Goal: Check status: Check status

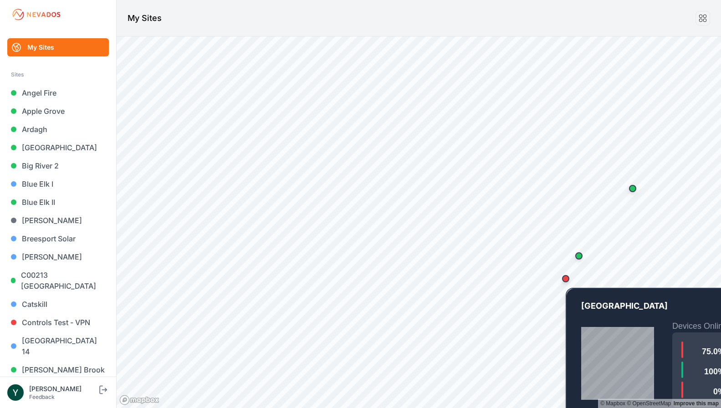
click at [566, 281] on div "Map marker" at bounding box center [565, 278] width 7 height 7
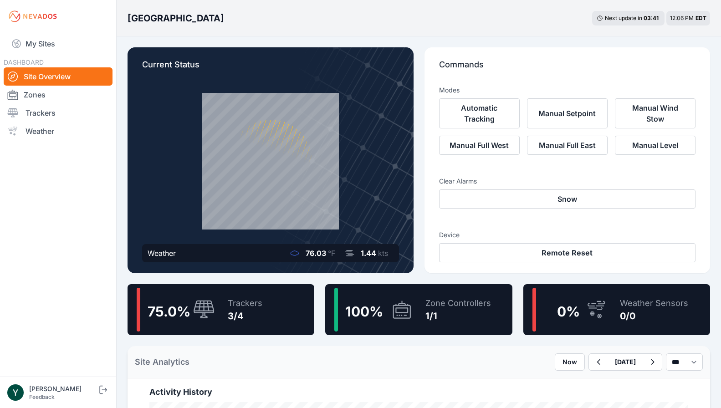
click at [274, 310] on div "75.0 % Trackers 3/4" at bounding box center [221, 309] width 187 height 51
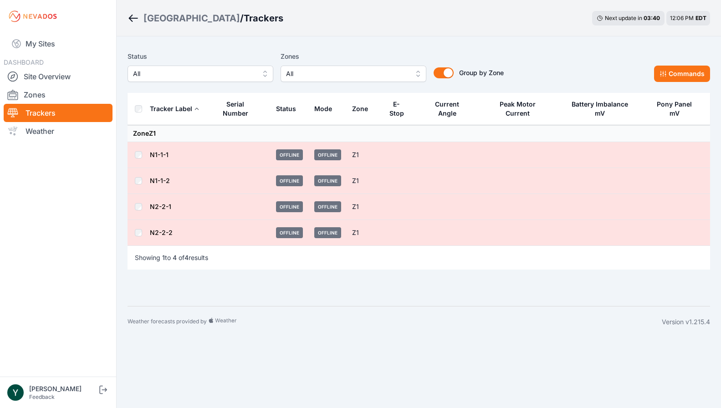
click at [160, 151] on link "N1-1-1" at bounding box center [159, 155] width 19 height 8
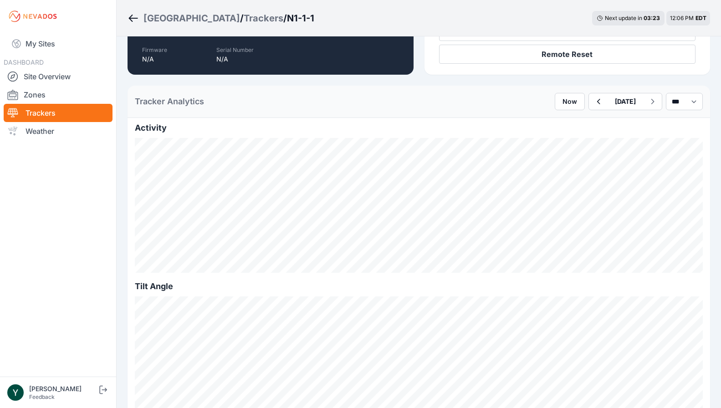
scroll to position [121, 0]
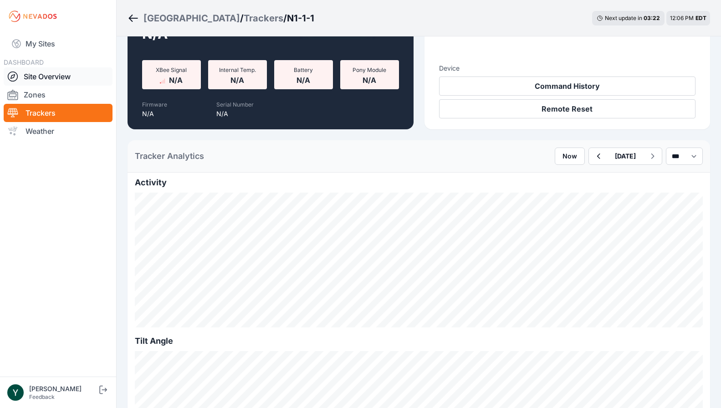
click at [62, 76] on link "Site Overview" at bounding box center [58, 76] width 109 height 18
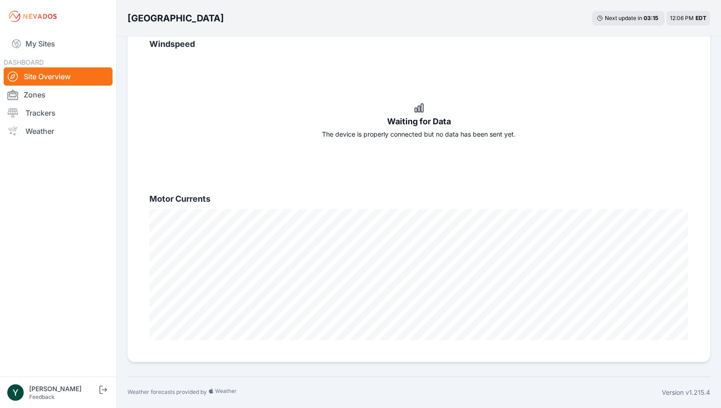
scroll to position [608, 0]
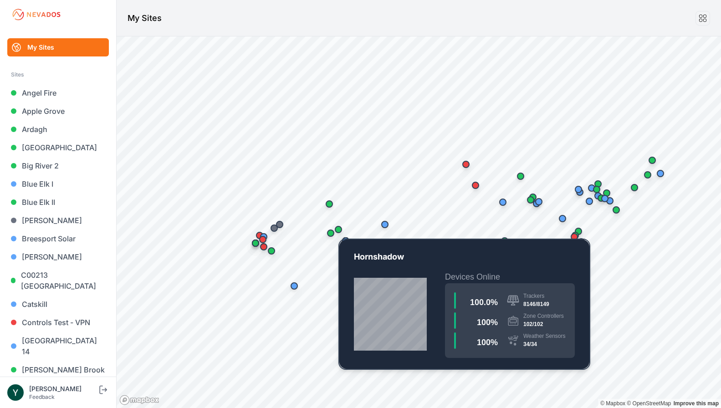
click at [341, 230] on div "Map marker" at bounding box center [338, 229] width 7 height 7
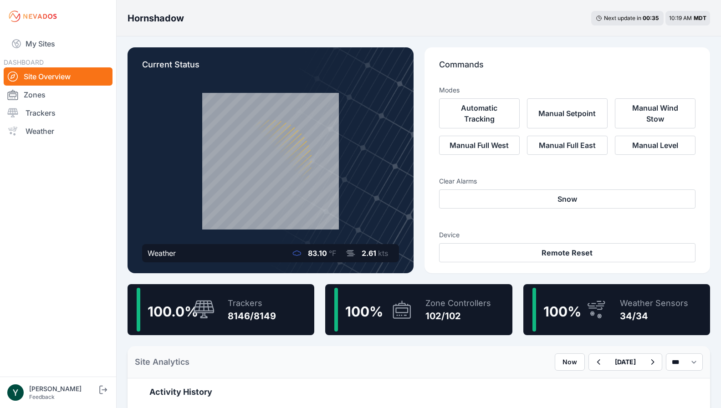
click at [574, 304] on span "100 %" at bounding box center [562, 311] width 38 height 16
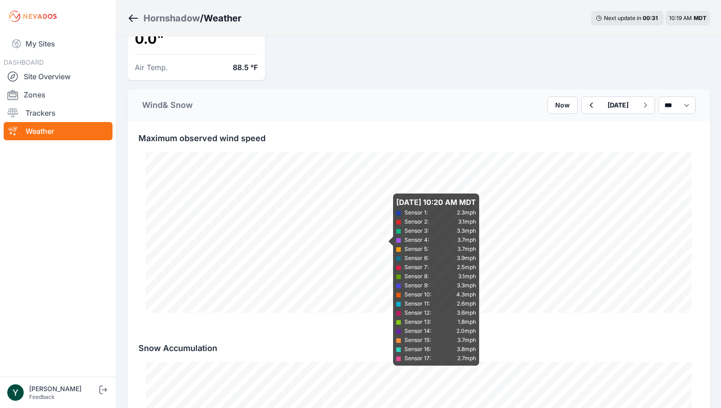
scroll to position [1460, 0]
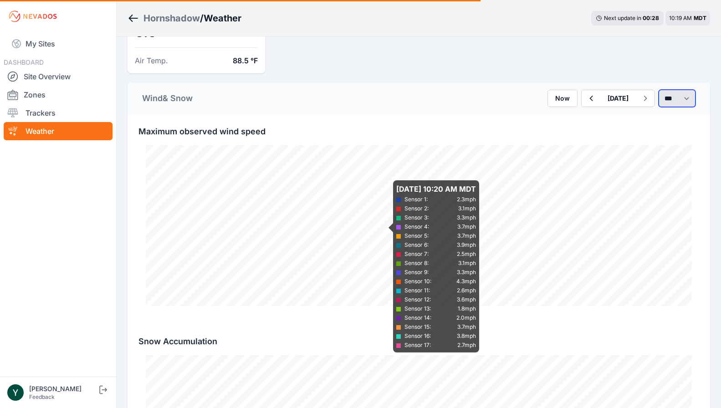
select select "******"
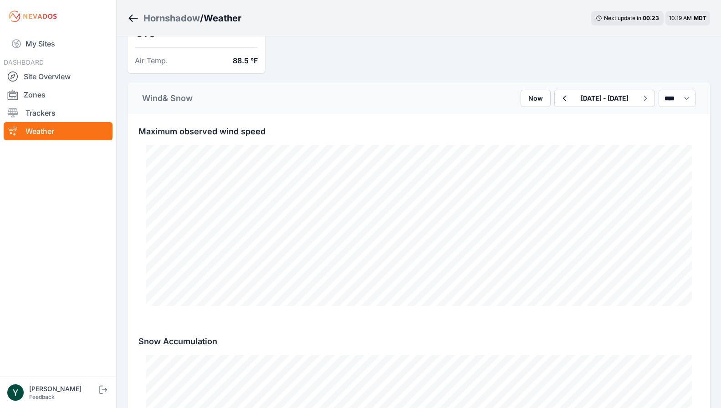
click at [447, 108] on div "Wind & Snow Now [DATE] - [DATE] *** **** *****" at bounding box center [419, 98] width 582 height 32
